Goal: Task Accomplishment & Management: Complete application form

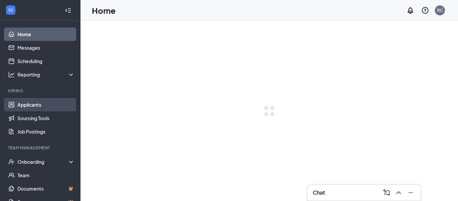
click at [32, 105] on link "Applicants" at bounding box center [45, 104] width 57 height 13
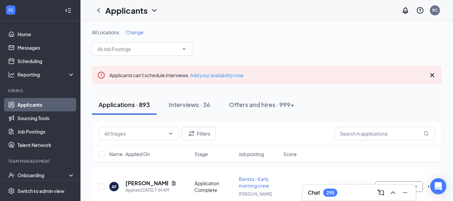
click at [131, 30] on span "Change" at bounding box center [135, 32] width 18 height 6
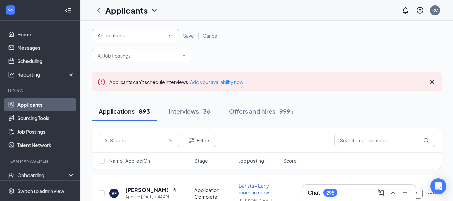
click at [164, 32] on div "All Locations" at bounding box center [136, 36] width 76 height 8
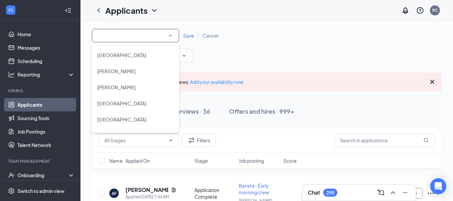
scroll to position [73, 0]
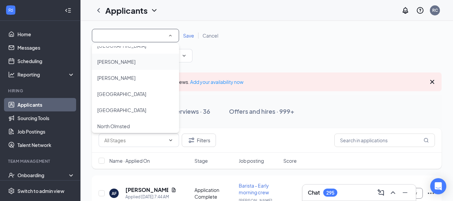
click at [126, 63] on div "[PERSON_NAME]" at bounding box center [135, 62] width 76 height 8
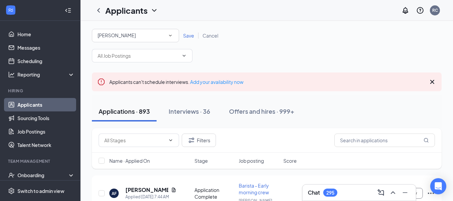
click at [192, 36] on span "Save" at bounding box center [188, 36] width 11 height 6
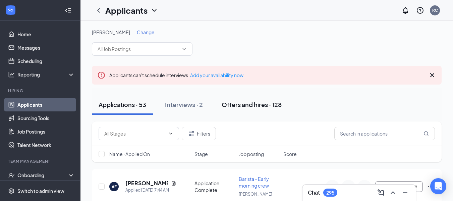
click at [270, 102] on div "Offers and hires · 128" at bounding box center [252, 104] width 60 height 8
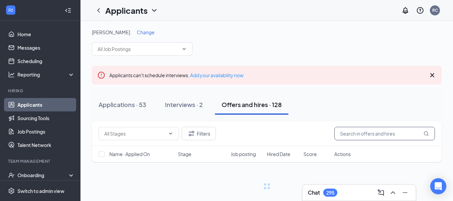
click at [374, 132] on input "text" at bounding box center [385, 133] width 101 height 13
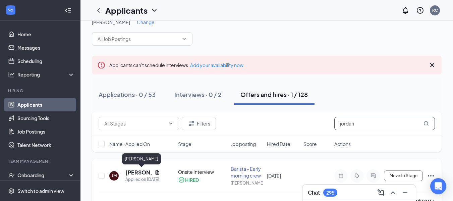
type input "jordan"
click at [130, 173] on h5 "[PERSON_NAME]" at bounding box center [138, 172] width 27 height 7
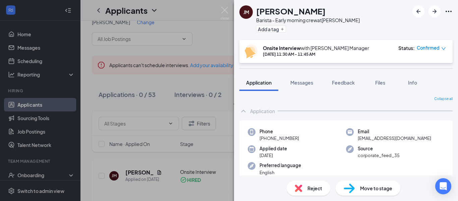
click at [360, 183] on div "Move to stage" at bounding box center [368, 188] width 65 height 15
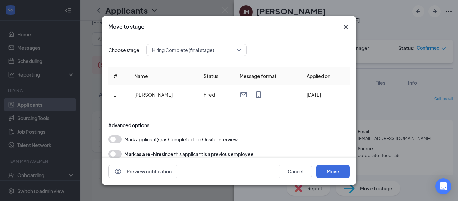
click at [117, 142] on button "button" at bounding box center [114, 139] width 13 height 8
click at [334, 170] on button "Move" at bounding box center [333, 171] width 34 height 13
click at [334, 170] on button "submit" at bounding box center [333, 171] width 34 height 13
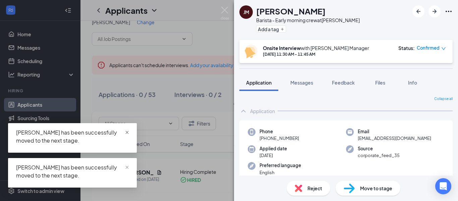
click at [126, 135] on span at bounding box center [127, 132] width 5 height 6
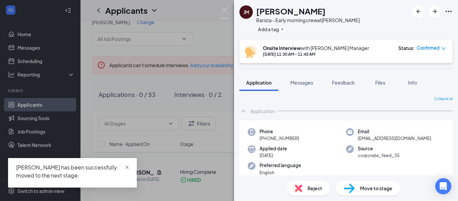
click at [127, 166] on span "close" at bounding box center [127, 167] width 5 height 5
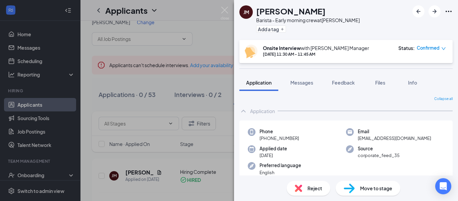
click at [77, 160] on div "[PERSON_NAME] - Early morning crew at [GEOGRAPHIC_DATA] Add a tag Onsite Interv…" at bounding box center [229, 100] width 458 height 201
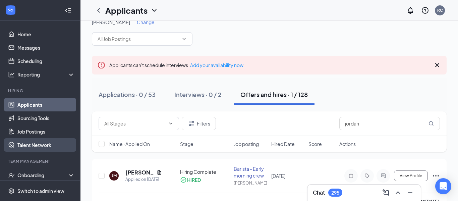
click at [66, 141] on link "Talent Network" at bounding box center [45, 144] width 57 height 13
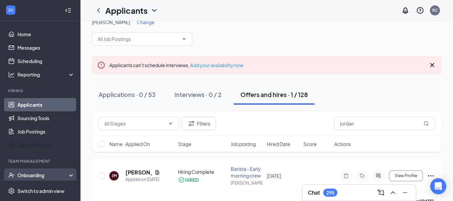
click at [66, 168] on div "Onboarding" at bounding box center [40, 174] width 81 height 13
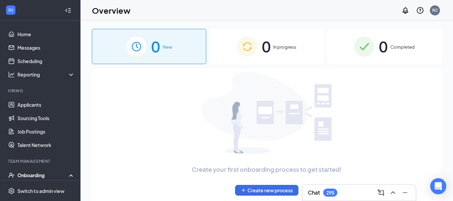
click at [390, 45] on div "0 Completed" at bounding box center [384, 46] width 114 height 35
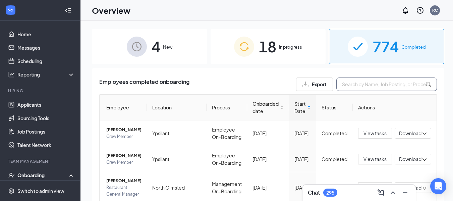
click at [369, 81] on input "text" at bounding box center [387, 84] width 101 height 13
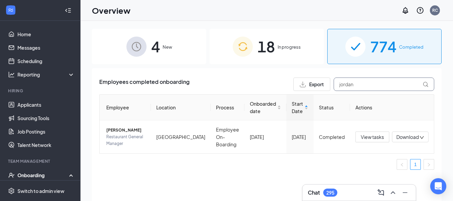
type input "jordan"
click at [275, 50] on span "18" at bounding box center [266, 46] width 17 height 23
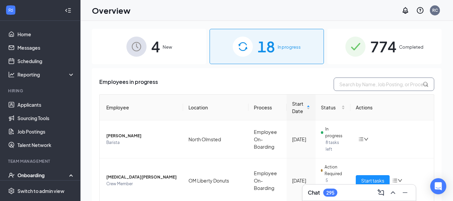
click at [384, 84] on input "text" at bounding box center [384, 84] width 101 height 13
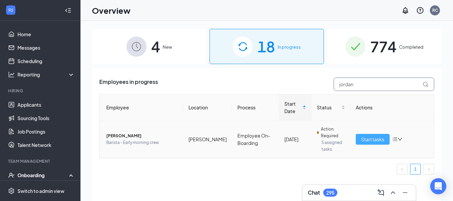
type input "jordan"
click at [375, 139] on span "Start tasks" at bounding box center [372, 139] width 23 height 7
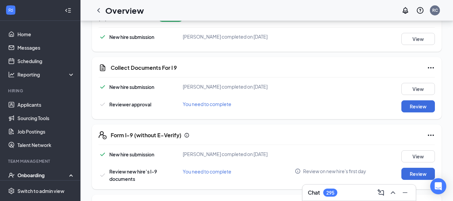
scroll to position [124, 0]
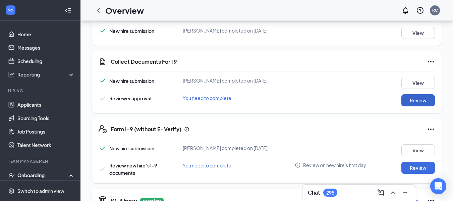
click at [416, 105] on button "Review" at bounding box center [419, 100] width 34 height 12
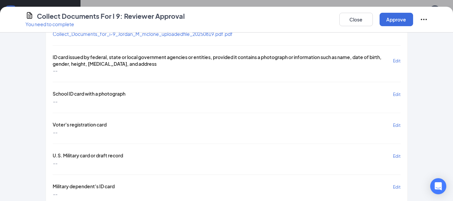
scroll to position [239, 0]
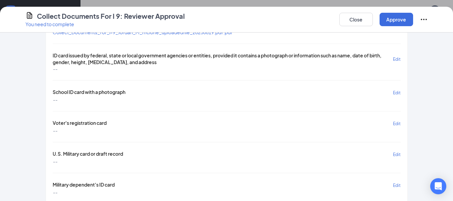
click at [228, 34] on span "Collect_Documents_for_i-9_Jordan_M_mclone_uploadedfile_20250819.pdf.pdf" at bounding box center [143, 32] width 180 height 6
click at [399, 21] on button "Approve" at bounding box center [397, 19] width 34 height 13
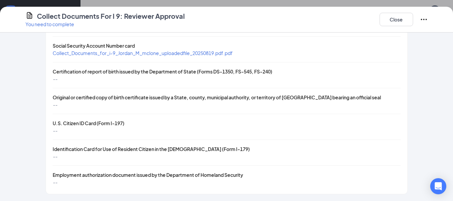
scroll to position [303, 0]
click at [204, 56] on span "Collect_Documents_for_i-9_Jordan_M_mclone_uploadedfile_20250819.pdf.pdf" at bounding box center [143, 53] width 180 height 6
click at [395, 25] on button "Close" at bounding box center [397, 19] width 34 height 13
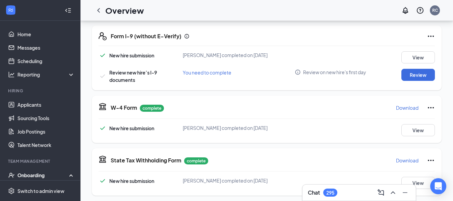
scroll to position [220, 0]
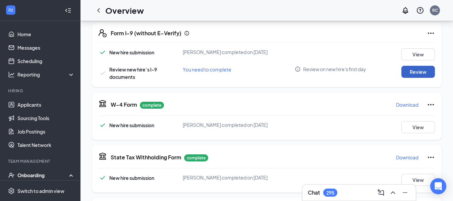
click at [417, 73] on button "Review" at bounding box center [419, 72] width 34 height 12
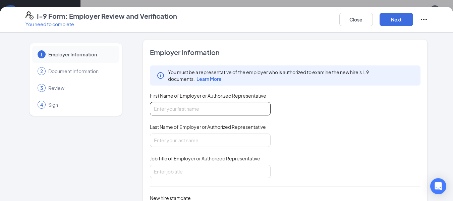
click at [209, 109] on input "First Name of Employer or Authorized Representative" at bounding box center [210, 108] width 121 height 13
type input "Taylor"
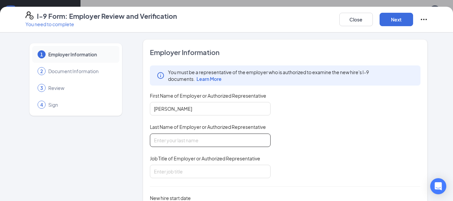
click at [190, 143] on input "Last Name of Employer or Authorized Representative" at bounding box center [210, 140] width 121 height 13
type input "Crawford"
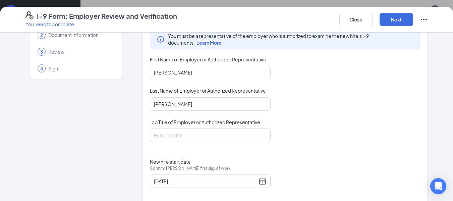
scroll to position [46, 0]
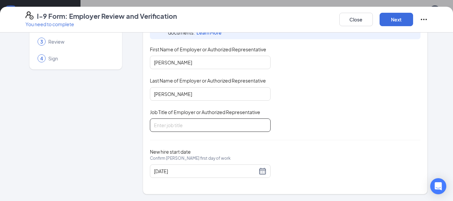
drag, startPoint x: 182, startPoint y: 133, endPoint x: 190, endPoint y: 129, distance: 9.2
click at [190, 129] on div "Employer Information You must be a representative of the employer who is author…" at bounding box center [285, 93] width 271 height 185
click at [190, 129] on input "Job Title of Employer or Authorized Representative" at bounding box center [210, 124] width 121 height 13
type input "General Manager"
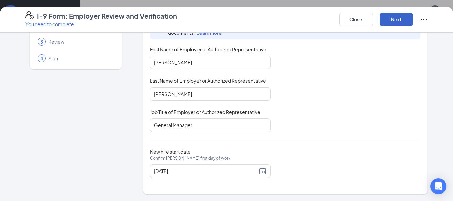
click at [394, 23] on button "Next" at bounding box center [397, 19] width 34 height 13
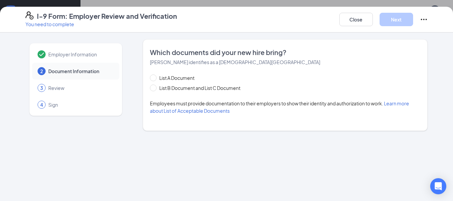
scroll to position [0, 0]
click at [159, 90] on span "List B Document and List C Document" at bounding box center [200, 87] width 87 height 7
click at [155, 89] on input "List B Document and List C Document" at bounding box center [152, 87] width 5 height 5
radio input "true"
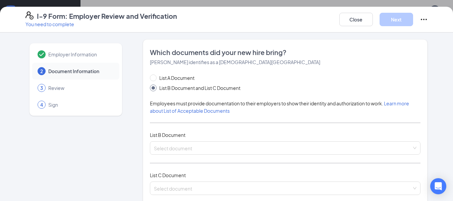
click at [159, 90] on span "List B Document and List C Document" at bounding box center [200, 87] width 87 height 7
click at [155, 89] on input "List B Document and List C Document" at bounding box center [152, 87] width 5 height 5
click at [173, 145] on input "search" at bounding box center [283, 147] width 258 height 10
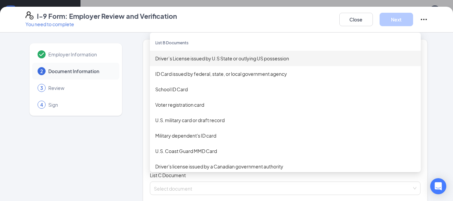
click at [186, 58] on div "Driver’s License issued by U.S State or outlying US possession" at bounding box center [285, 58] width 260 height 7
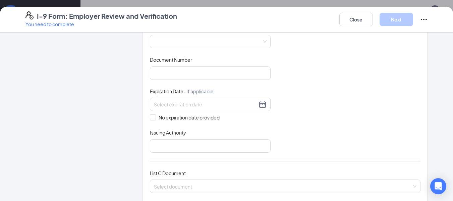
scroll to position [136, 0]
click at [161, 120] on span "No expiration date provided" at bounding box center [189, 118] width 66 height 7
click at [155, 120] on input "No expiration date provided" at bounding box center [152, 118] width 5 height 5
checkbox input "true"
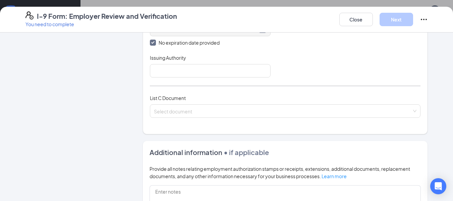
scroll to position [202, 0]
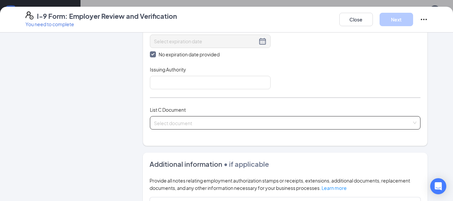
click at [380, 117] on input "search" at bounding box center [283, 121] width 258 height 10
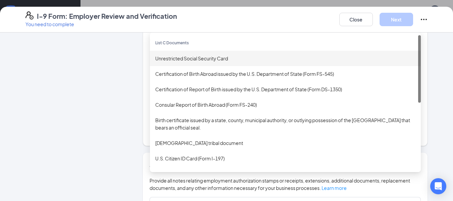
click at [225, 59] on div "Unrestricted Social Security Card" at bounding box center [285, 58] width 260 height 7
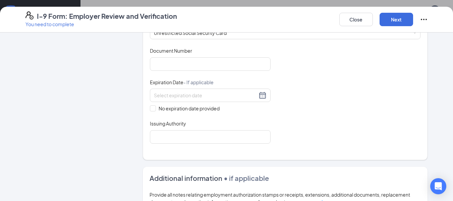
scroll to position [294, 0]
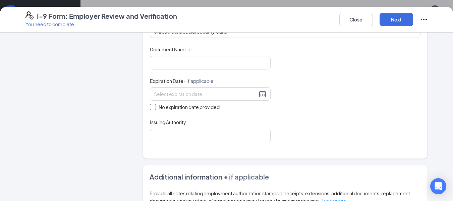
click at [193, 106] on span "No expiration date provided" at bounding box center [189, 106] width 66 height 7
click at [155, 106] on input "No expiration date provided" at bounding box center [152, 106] width 5 height 5
checkbox input "true"
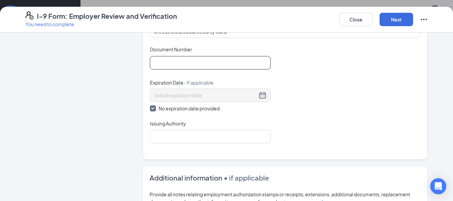
click at [190, 68] on input "Document Number" at bounding box center [210, 62] width 121 height 13
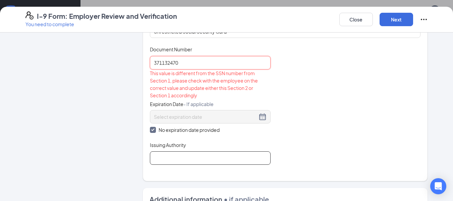
type input "371132470"
click at [182, 157] on input "Issuing Authority" at bounding box center [210, 157] width 121 height 13
type input "Social Security"
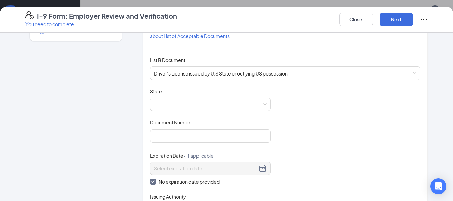
scroll to position [47, 0]
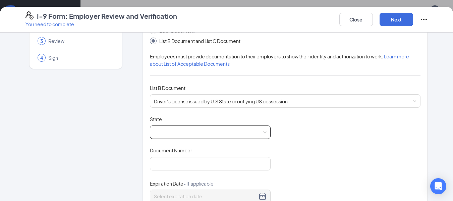
click at [184, 127] on span at bounding box center [210, 132] width 113 height 13
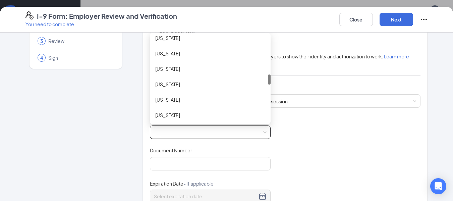
scroll to position [336, 0]
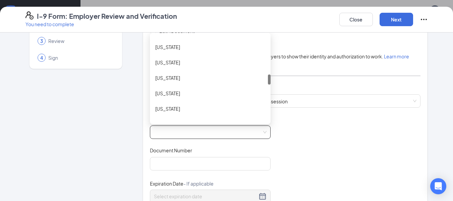
drag, startPoint x: 265, startPoint y: 45, endPoint x: 269, endPoint y: 84, distance: 39.4
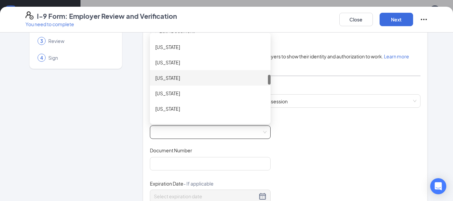
click at [161, 82] on div "Michigan" at bounding box center [210, 77] width 121 height 15
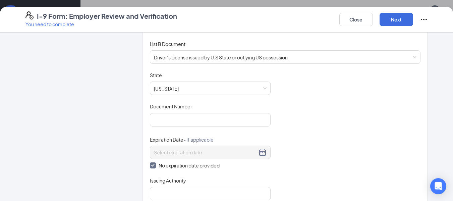
scroll to position [98, 0]
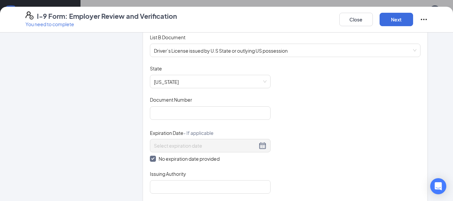
click at [167, 160] on span "No expiration date provided" at bounding box center [189, 158] width 66 height 7
click at [155, 160] on input "No expiration date provided" at bounding box center [152, 158] width 5 height 5
checkbox input "false"
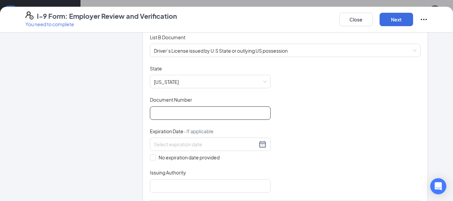
click at [171, 114] on input "Document Number" at bounding box center [210, 112] width 121 height 13
type input "M245439589782"
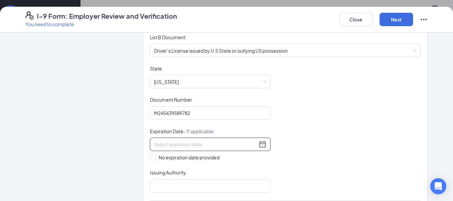
click at [186, 144] on input at bounding box center [205, 144] width 103 height 7
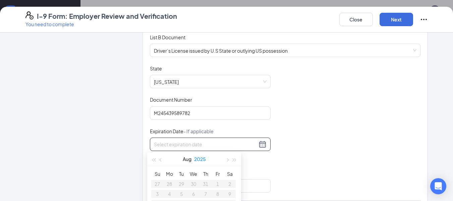
click at [205, 160] on button "2025" at bounding box center [200, 158] width 12 height 13
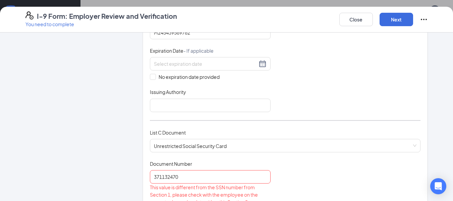
scroll to position [203, 0]
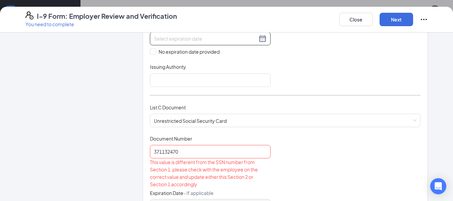
click at [260, 42] on div at bounding box center [210, 39] width 113 height 8
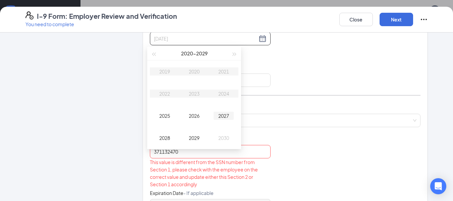
click at [219, 116] on div "2027" at bounding box center [224, 116] width 20 height 8
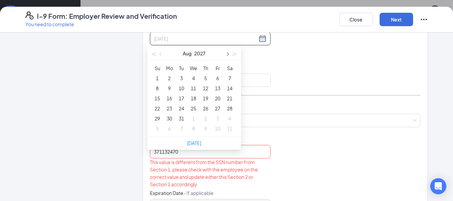
type input "08/13/2027"
click at [229, 54] on button "button" at bounding box center [226, 53] width 7 height 13
type input "10/11/2027"
click at [172, 98] on div "11" at bounding box center [169, 98] width 8 height 8
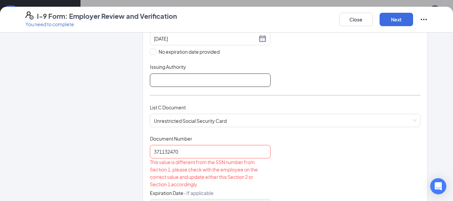
click at [201, 79] on input "Issuing Authority" at bounding box center [210, 79] width 121 height 13
type input "State Of Michigan"
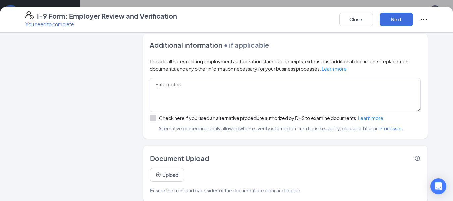
scroll to position [455, 0]
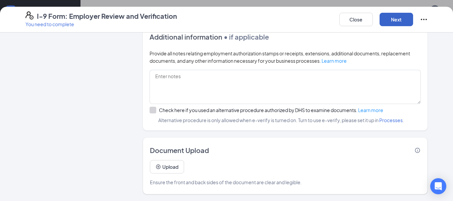
click at [397, 22] on button "Next" at bounding box center [397, 19] width 34 height 13
click at [394, 19] on button "Next" at bounding box center [397, 19] width 34 height 13
click at [403, 23] on button "Next" at bounding box center [397, 19] width 34 height 13
click at [358, 19] on button "Close" at bounding box center [357, 19] width 34 height 13
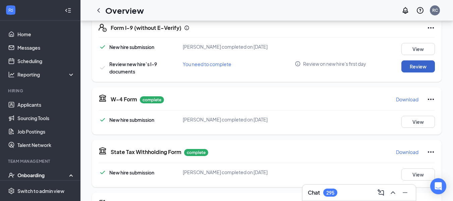
scroll to position [227, 0]
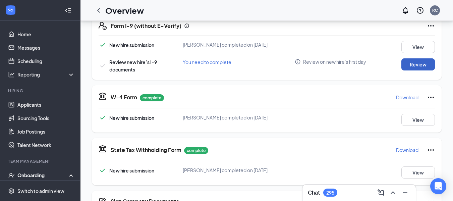
click at [423, 66] on button "Review" at bounding box center [419, 64] width 34 height 12
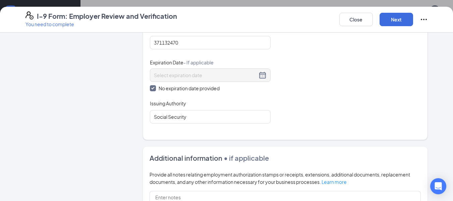
scroll to position [321, 0]
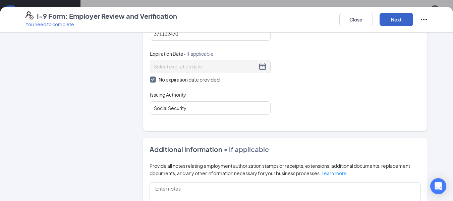
click at [393, 23] on button "Next" at bounding box center [397, 19] width 34 height 13
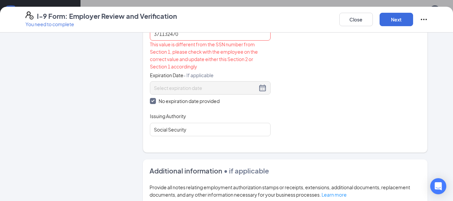
click at [425, 22] on icon "Ellipses" at bounding box center [424, 19] width 8 height 8
click at [411, 60] on div "Document Title Unrestricted Social Security Card Document Number 371132470 This…" at bounding box center [285, 76] width 271 height 119
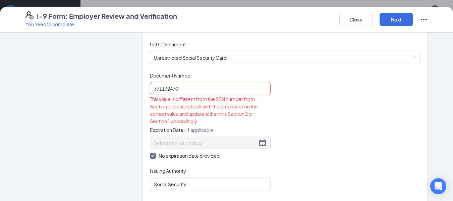
scroll to position [264, 0]
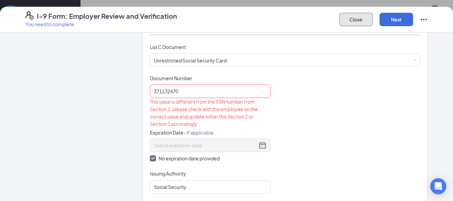
click at [364, 16] on button "Close" at bounding box center [357, 19] width 34 height 13
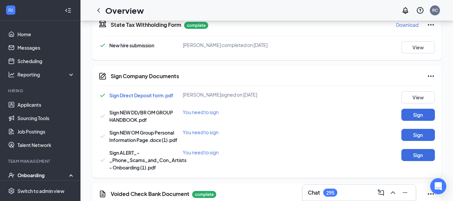
scroll to position [380, 0]
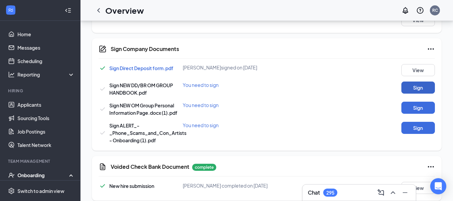
click at [421, 87] on button "Sign" at bounding box center [419, 88] width 34 height 12
